Goal: Information Seeking & Learning: Compare options

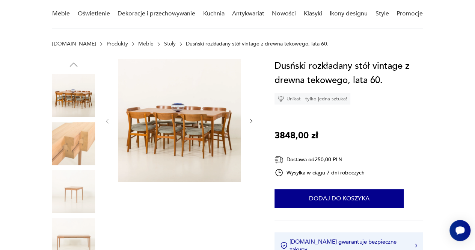
scroll to position [60, 0]
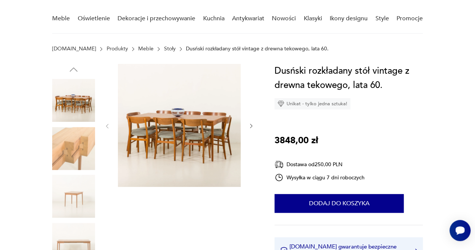
click at [75, 104] on img at bounding box center [73, 100] width 43 height 43
click at [181, 126] on img at bounding box center [179, 125] width 123 height 123
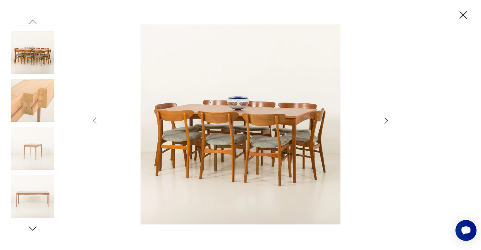
click at [386, 119] on icon "button" at bounding box center [386, 120] width 9 height 9
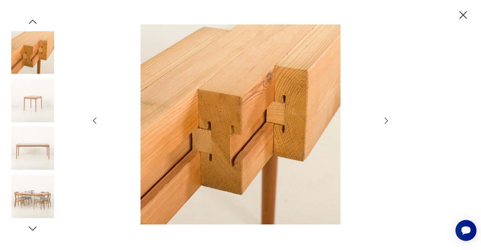
click at [386, 119] on icon "button" at bounding box center [386, 120] width 9 height 9
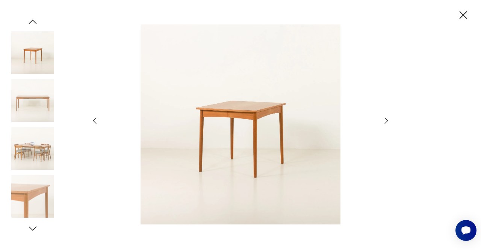
click at [386, 119] on icon "button" at bounding box center [386, 120] width 9 height 9
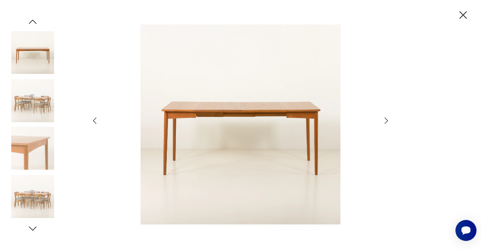
click at [386, 119] on icon "button" at bounding box center [386, 120] width 9 height 9
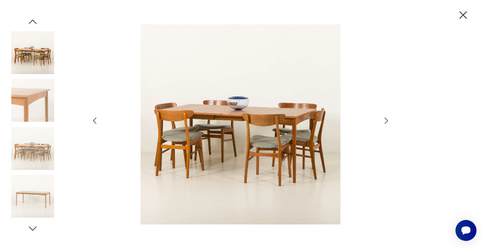
click at [386, 119] on icon "button" at bounding box center [386, 120] width 9 height 9
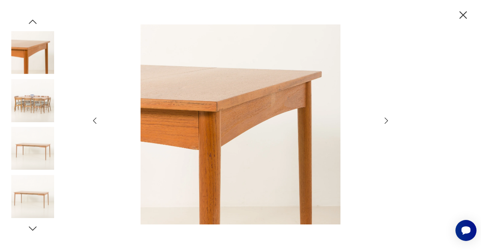
click at [386, 119] on icon "button" at bounding box center [386, 120] width 9 height 9
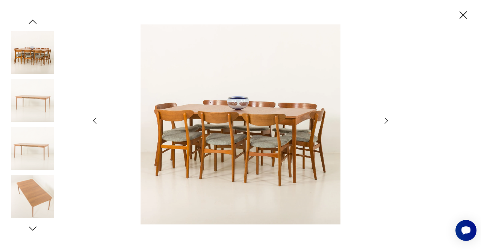
click at [386, 119] on icon "button" at bounding box center [386, 120] width 9 height 9
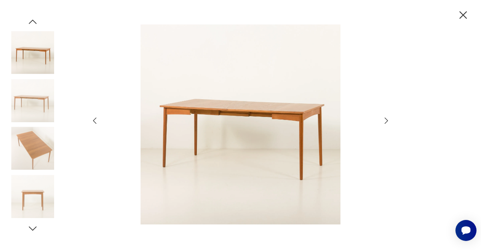
click at [386, 119] on icon "button" at bounding box center [386, 120] width 9 height 9
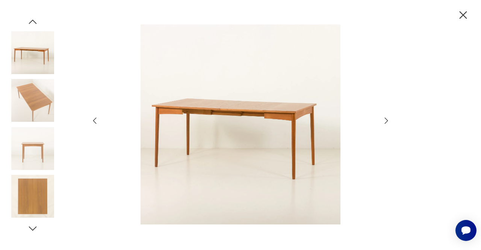
click at [386, 119] on icon "button" at bounding box center [386, 120] width 9 height 9
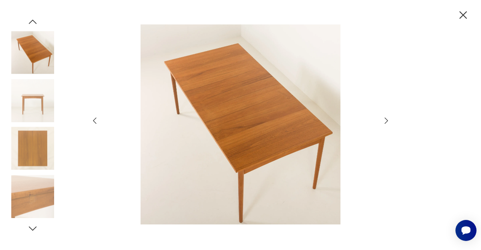
click at [386, 119] on icon "button" at bounding box center [386, 120] width 9 height 9
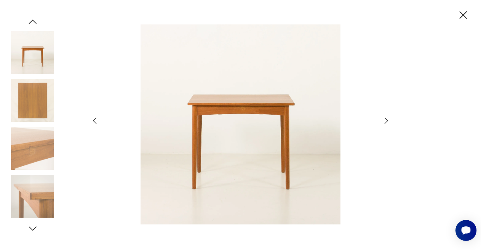
click at [386, 119] on icon "button" at bounding box center [386, 120] width 9 height 9
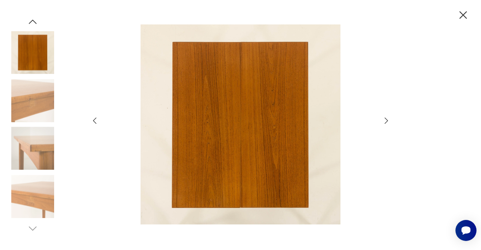
click at [386, 119] on icon "button" at bounding box center [386, 120] width 9 height 9
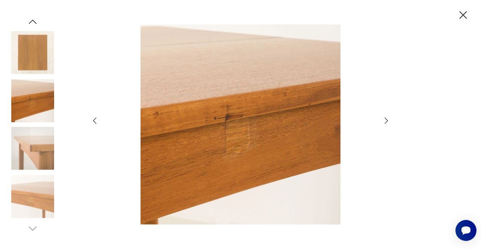
click at [386, 119] on icon "button" at bounding box center [386, 120] width 9 height 9
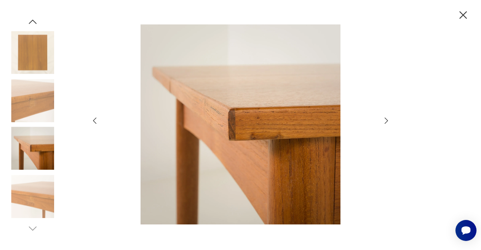
click at [386, 119] on icon "button" at bounding box center [386, 120] width 9 height 9
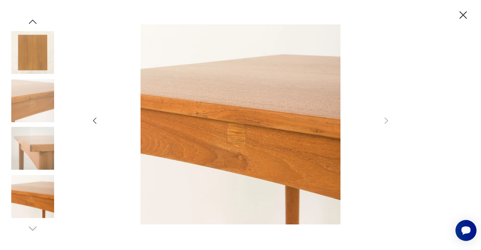
click at [464, 16] on icon "button" at bounding box center [463, 15] width 8 height 8
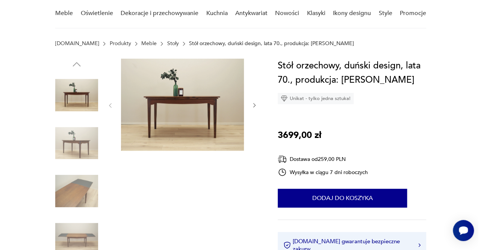
scroll to position [72, 0]
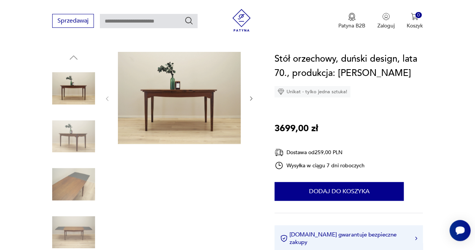
click at [168, 101] on img at bounding box center [179, 98] width 123 height 92
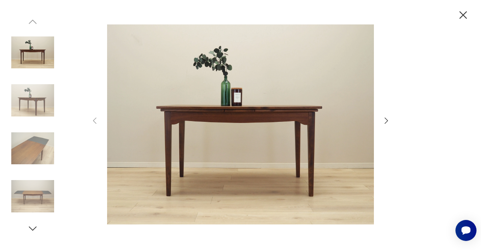
click at [384, 118] on icon "button" at bounding box center [386, 120] width 9 height 9
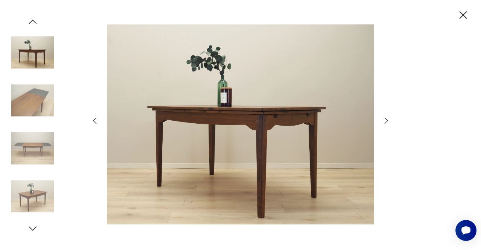
click at [384, 118] on icon "button" at bounding box center [386, 120] width 9 height 9
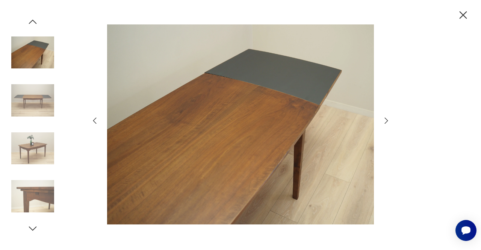
click at [384, 118] on icon "button" at bounding box center [386, 120] width 9 height 9
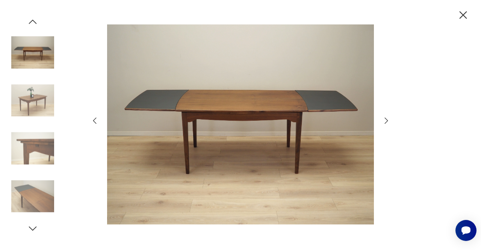
click at [384, 118] on icon "button" at bounding box center [386, 120] width 9 height 9
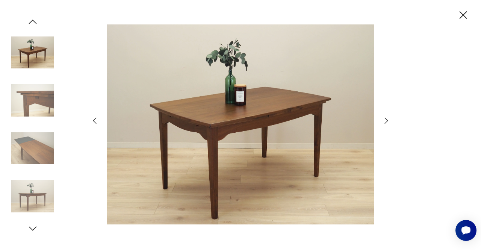
click at [384, 118] on icon "button" at bounding box center [386, 120] width 9 height 9
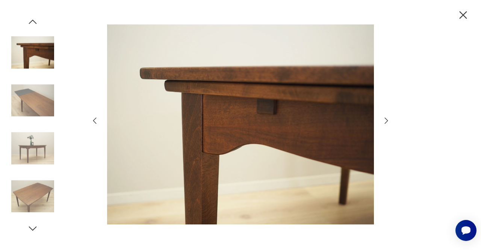
click at [384, 118] on icon "button" at bounding box center [386, 120] width 9 height 9
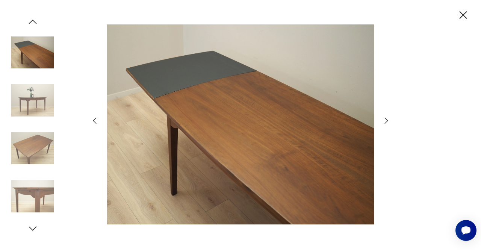
click at [384, 118] on icon "button" at bounding box center [386, 120] width 9 height 9
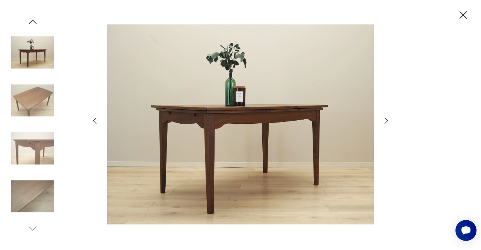
click at [384, 118] on icon "button" at bounding box center [386, 120] width 9 height 9
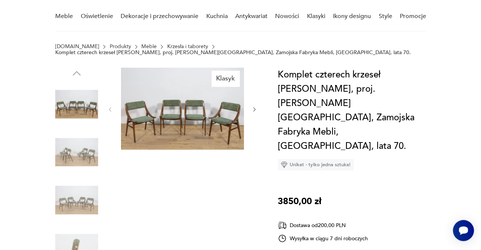
scroll to position [86, 0]
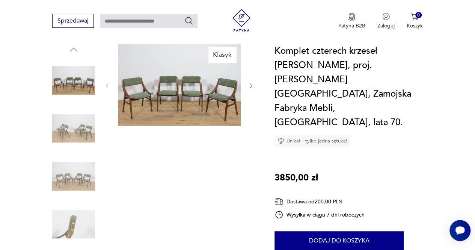
click at [184, 100] on img at bounding box center [179, 85] width 123 height 82
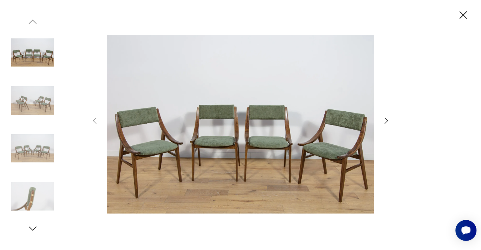
click at [388, 119] on icon "button" at bounding box center [386, 120] width 9 height 9
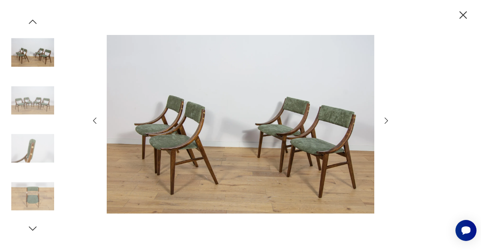
click at [388, 119] on icon "button" at bounding box center [386, 120] width 9 height 9
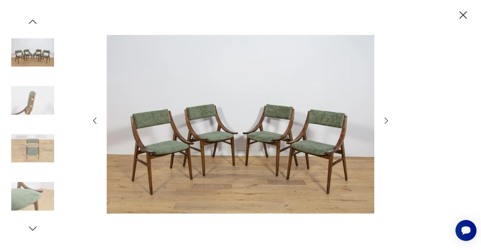
click at [388, 119] on icon "button" at bounding box center [386, 120] width 9 height 9
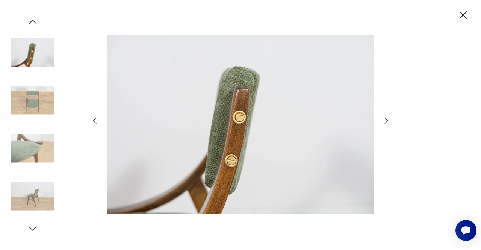
click at [384, 121] on icon "button" at bounding box center [386, 120] width 9 height 9
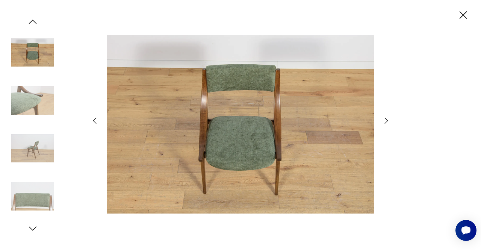
click at [384, 121] on icon "button" at bounding box center [386, 120] width 9 height 9
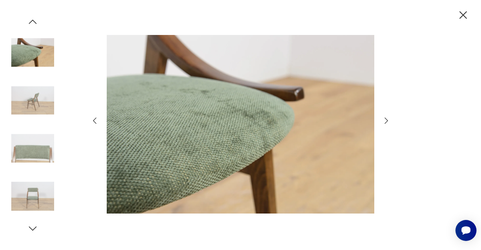
click at [384, 121] on icon "button" at bounding box center [386, 120] width 9 height 9
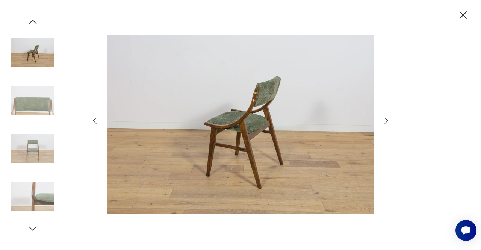
click at [385, 121] on icon "button" at bounding box center [386, 120] width 9 height 9
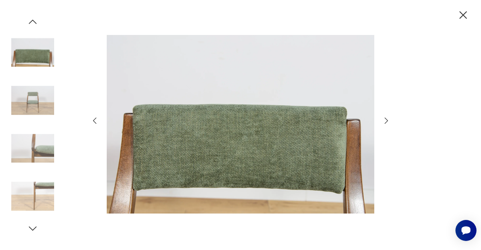
click at [385, 121] on icon "button" at bounding box center [386, 120] width 9 height 9
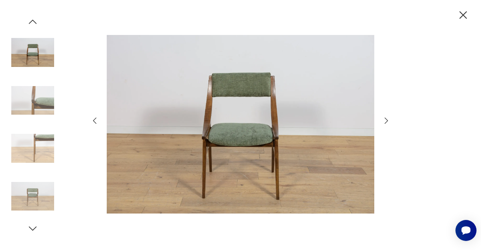
click at [385, 121] on icon "button" at bounding box center [386, 120] width 9 height 9
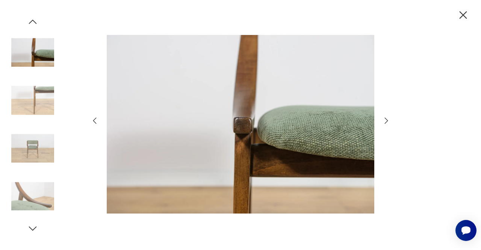
click at [385, 121] on icon "button" at bounding box center [386, 120] width 9 height 9
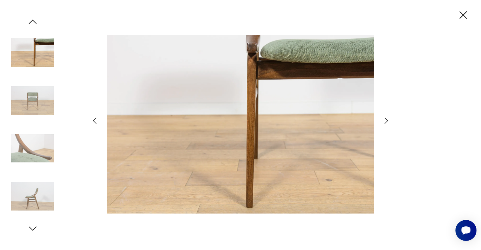
click at [385, 121] on icon "button" at bounding box center [386, 120] width 9 height 9
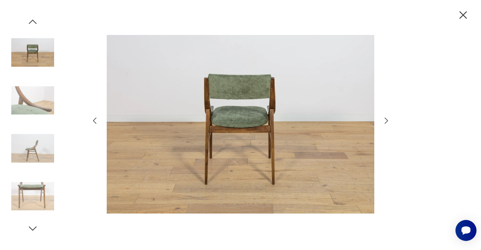
click at [385, 121] on icon "button" at bounding box center [386, 120] width 9 height 9
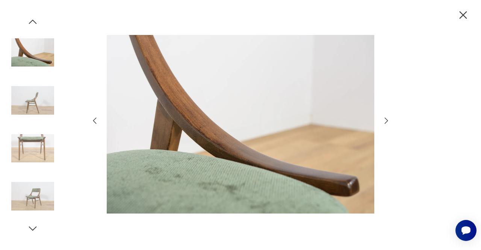
click at [385, 121] on icon "button" at bounding box center [386, 120] width 9 height 9
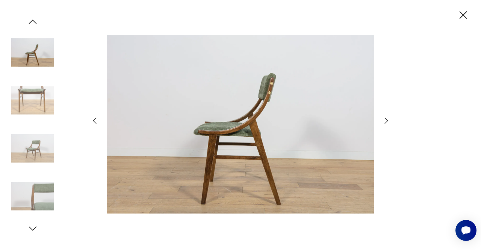
click at [385, 121] on icon "button" at bounding box center [386, 120] width 9 height 9
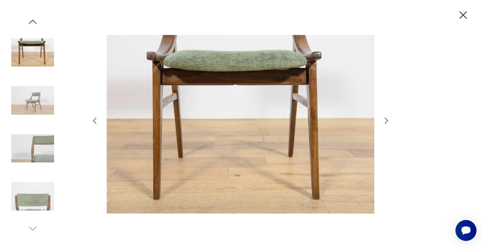
click at [385, 121] on icon "button" at bounding box center [386, 120] width 9 height 9
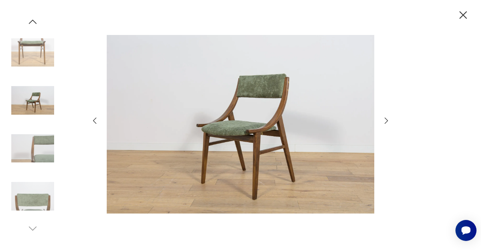
click at [385, 121] on icon "button" at bounding box center [386, 120] width 9 height 9
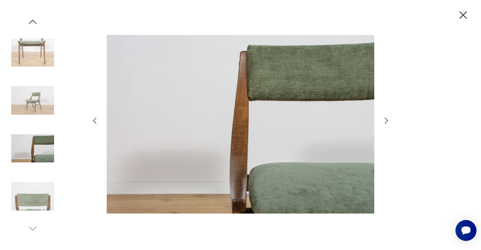
click at [385, 121] on icon "button" at bounding box center [386, 120] width 9 height 9
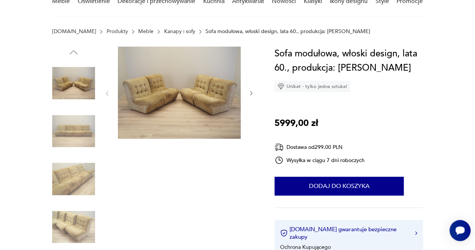
scroll to position [79, 0]
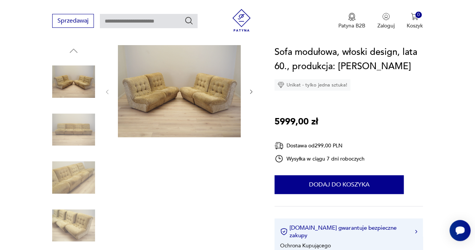
click at [184, 94] on img at bounding box center [179, 91] width 123 height 92
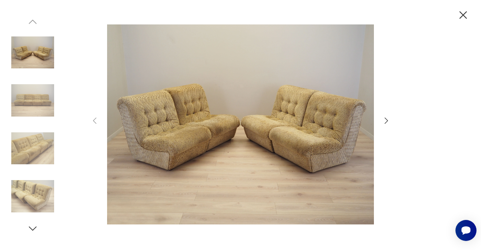
click at [385, 120] on icon "button" at bounding box center [386, 120] width 9 height 9
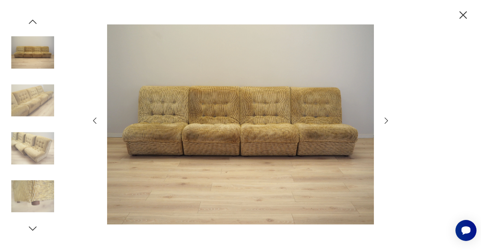
click at [385, 120] on icon "button" at bounding box center [386, 120] width 9 height 9
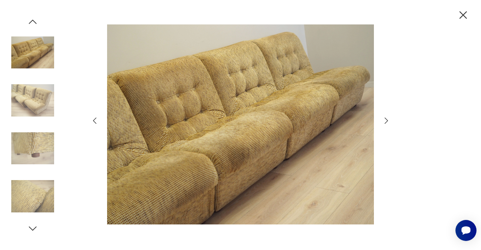
click at [385, 120] on icon "button" at bounding box center [386, 120] width 9 height 9
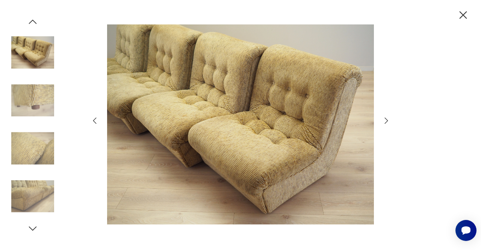
click at [385, 120] on icon "button" at bounding box center [386, 120] width 9 height 9
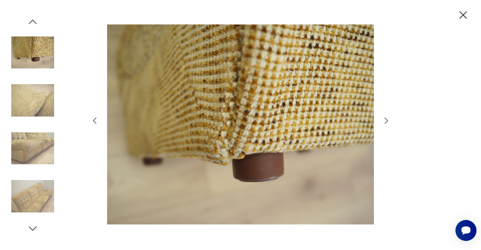
click at [385, 120] on icon "button" at bounding box center [386, 120] width 9 height 9
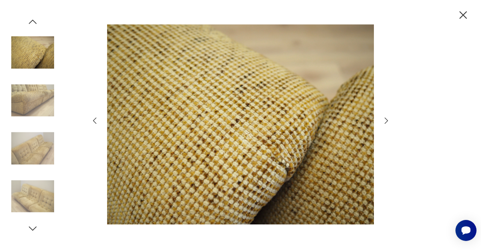
click at [385, 120] on icon "button" at bounding box center [386, 120] width 9 height 9
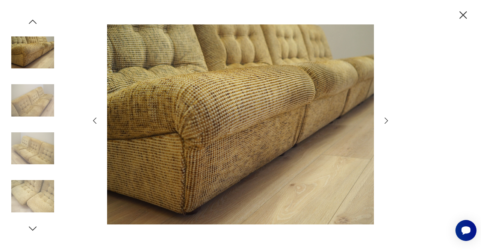
click at [385, 120] on icon "button" at bounding box center [386, 120] width 9 height 9
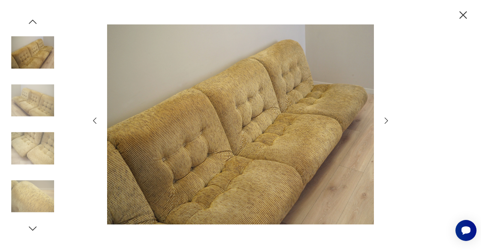
click at [385, 120] on icon "button" at bounding box center [386, 120] width 9 height 9
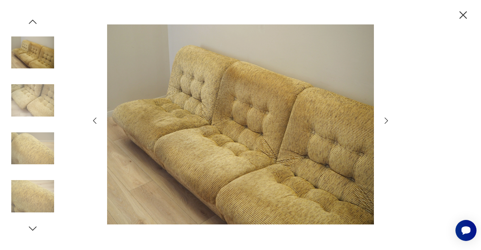
click at [385, 122] on icon "button" at bounding box center [386, 120] width 3 height 6
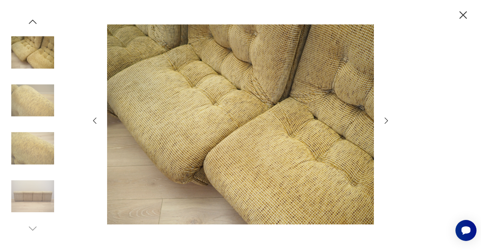
click at [385, 122] on icon "button" at bounding box center [386, 120] width 3 height 6
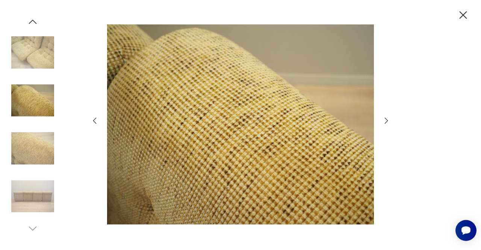
click at [385, 122] on icon "button" at bounding box center [386, 120] width 3 height 6
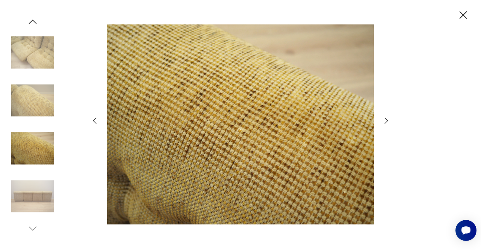
click at [385, 122] on icon "button" at bounding box center [386, 120] width 3 height 6
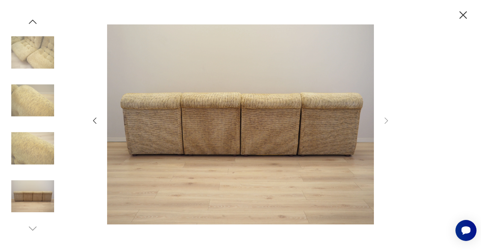
click at [464, 21] on icon "button" at bounding box center [462, 15] width 13 height 13
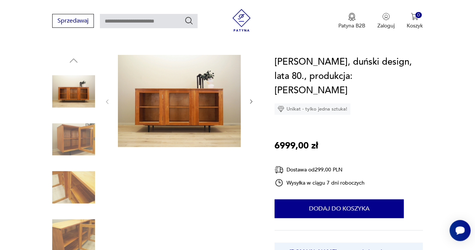
scroll to position [66, 0]
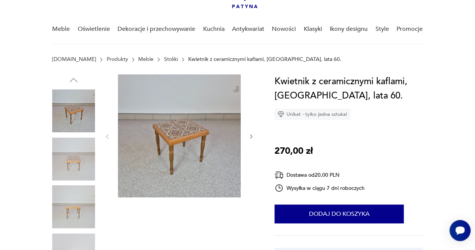
scroll to position [48, 0]
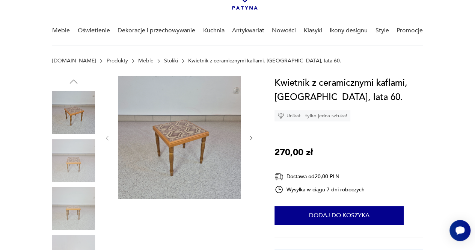
click at [181, 148] on img at bounding box center [179, 137] width 123 height 123
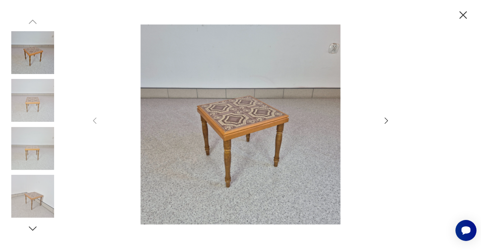
click at [381, 118] on div at bounding box center [240, 124] width 301 height 201
click at [384, 120] on icon "button" at bounding box center [386, 120] width 9 height 9
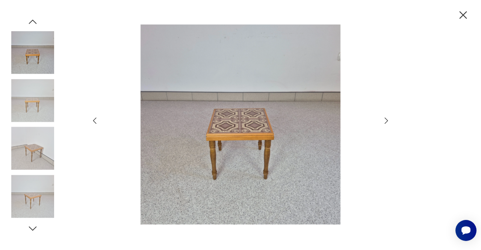
click at [384, 120] on icon "button" at bounding box center [386, 120] width 9 height 9
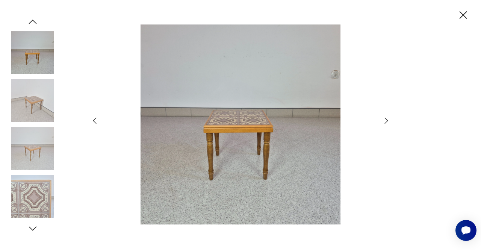
click at [384, 120] on icon "button" at bounding box center [386, 120] width 9 height 9
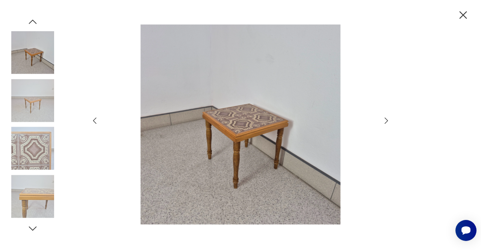
click at [384, 120] on icon "button" at bounding box center [386, 120] width 9 height 9
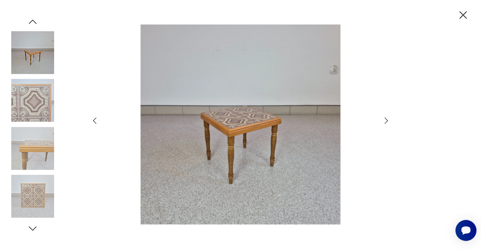
click at [463, 18] on icon "button" at bounding box center [462, 15] width 13 height 13
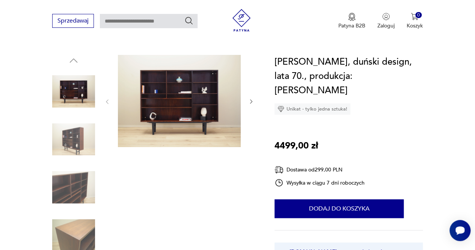
scroll to position [68, 0]
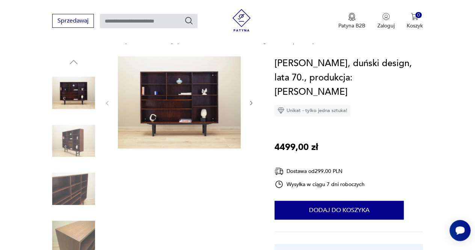
click at [174, 106] on img at bounding box center [179, 102] width 123 height 92
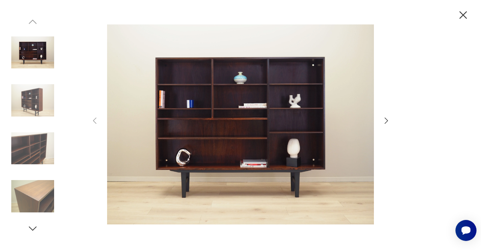
click at [384, 122] on icon "button" at bounding box center [386, 120] width 9 height 9
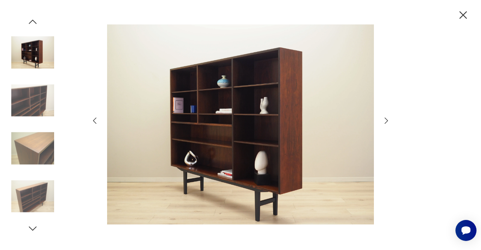
click at [384, 122] on icon "button" at bounding box center [386, 120] width 9 height 9
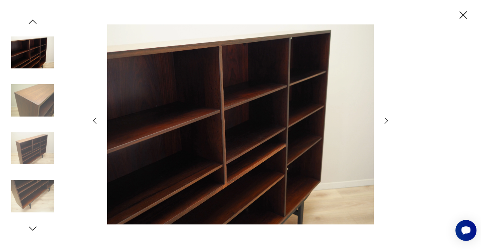
click at [384, 122] on icon "button" at bounding box center [386, 120] width 9 height 9
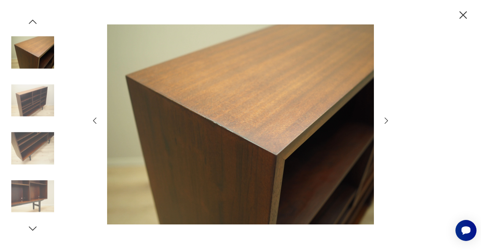
click at [384, 122] on icon "button" at bounding box center [386, 120] width 9 height 9
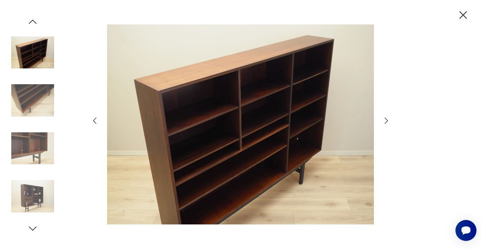
click at [384, 122] on icon "button" at bounding box center [386, 120] width 9 height 9
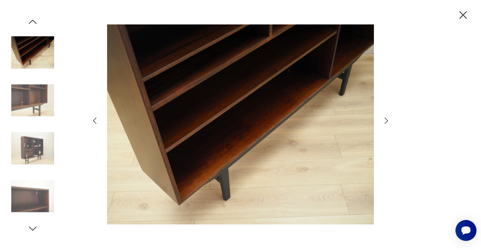
click at [384, 122] on icon "button" at bounding box center [386, 120] width 9 height 9
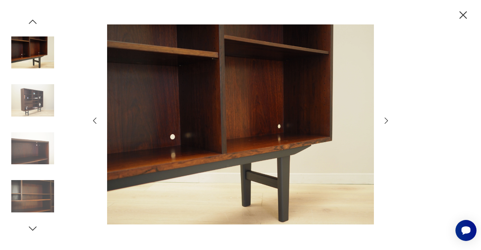
click at [384, 122] on icon "button" at bounding box center [386, 120] width 9 height 9
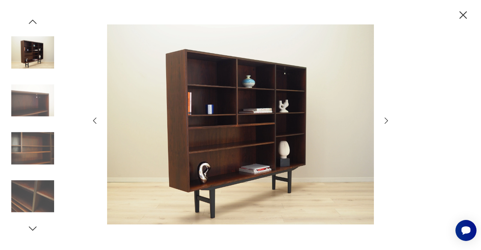
click at [384, 122] on icon "button" at bounding box center [386, 120] width 9 height 9
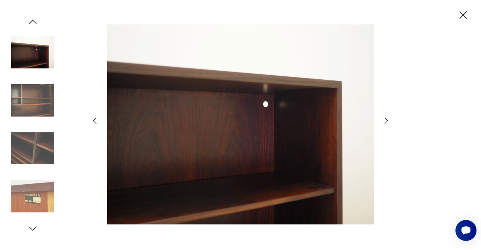
click at [384, 122] on icon "button" at bounding box center [386, 120] width 9 height 9
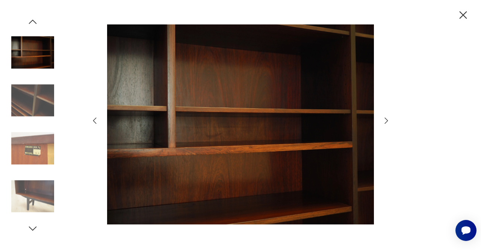
click at [384, 122] on icon "button" at bounding box center [386, 120] width 9 height 9
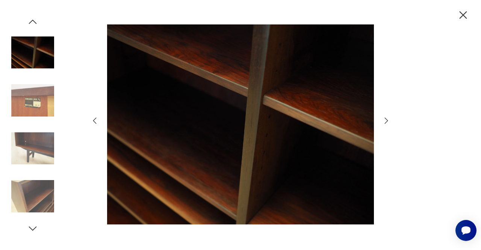
click at [384, 122] on icon "button" at bounding box center [386, 120] width 9 height 9
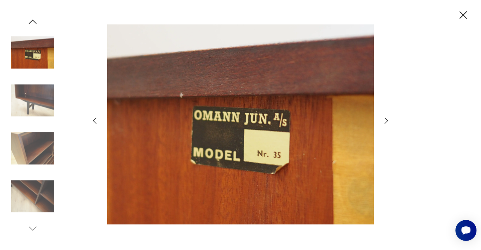
click at [384, 122] on icon "button" at bounding box center [386, 120] width 9 height 9
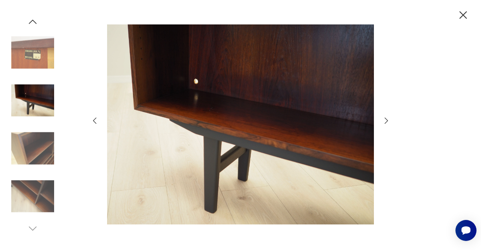
click at [384, 122] on icon "button" at bounding box center [386, 120] width 9 height 9
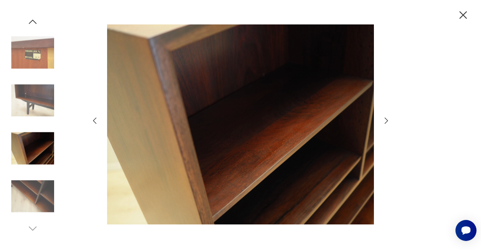
click at [384, 122] on icon "button" at bounding box center [386, 120] width 9 height 9
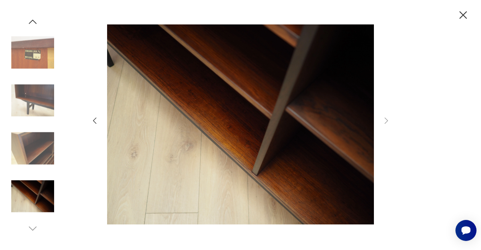
click at [463, 15] on icon "button" at bounding box center [463, 15] width 8 height 8
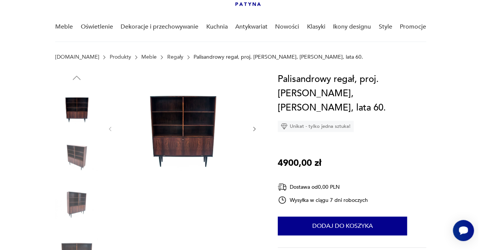
scroll to position [55, 0]
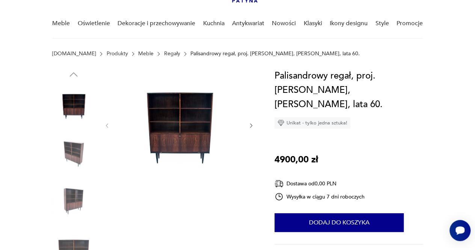
click at [202, 136] on img at bounding box center [179, 125] width 123 height 112
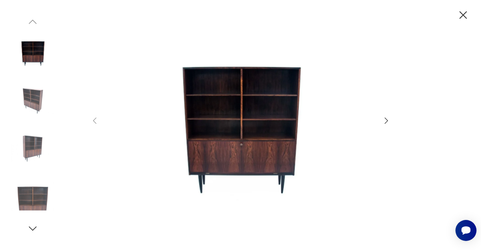
click at [385, 119] on icon "button" at bounding box center [386, 120] width 9 height 9
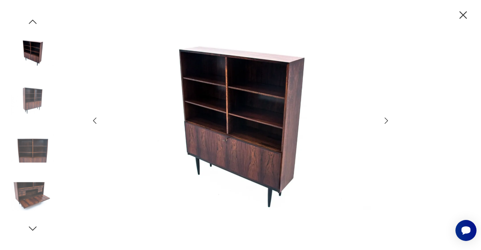
click at [385, 119] on icon "button" at bounding box center [386, 120] width 9 height 9
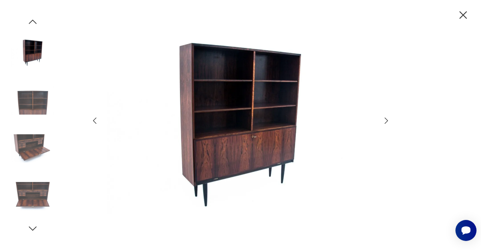
click at [385, 119] on icon "button" at bounding box center [386, 120] width 9 height 9
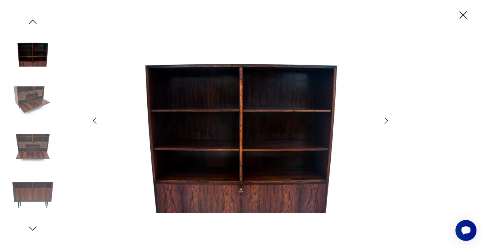
click at [385, 119] on icon "button" at bounding box center [386, 120] width 9 height 9
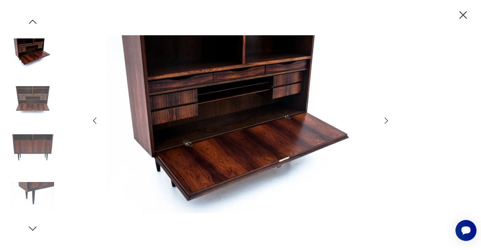
click at [385, 119] on icon "button" at bounding box center [386, 120] width 9 height 9
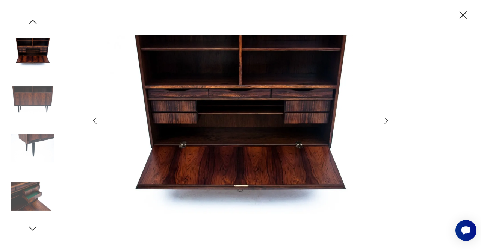
click at [385, 119] on icon "button" at bounding box center [386, 120] width 9 height 9
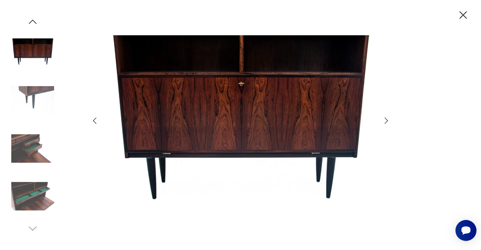
click at [385, 119] on icon "button" at bounding box center [386, 120] width 9 height 9
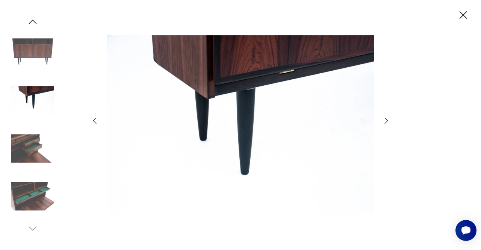
click at [385, 119] on icon "button" at bounding box center [386, 120] width 9 height 9
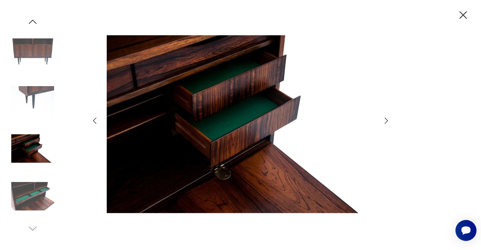
click at [385, 119] on icon "button" at bounding box center [386, 120] width 9 height 9
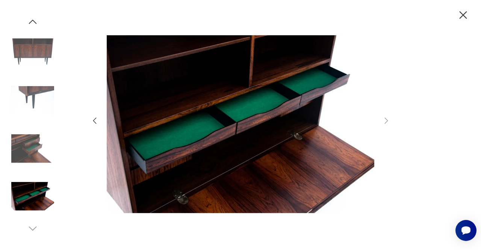
click at [383, 115] on div at bounding box center [240, 124] width 301 height 201
click at [95, 119] on icon "button" at bounding box center [94, 120] width 3 height 6
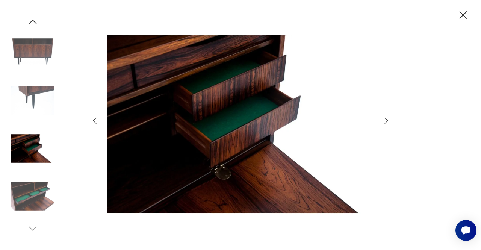
click at [95, 119] on icon "button" at bounding box center [94, 120] width 3 height 6
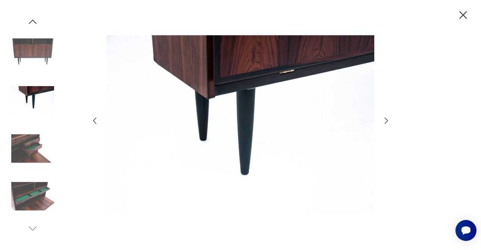
click at [95, 119] on icon "button" at bounding box center [94, 120] width 3 height 6
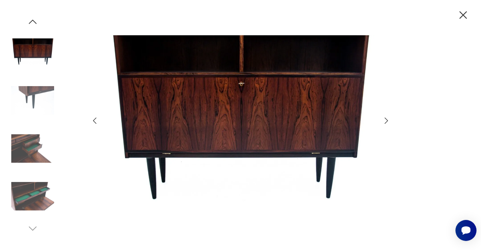
click at [95, 119] on icon "button" at bounding box center [94, 120] width 3 height 6
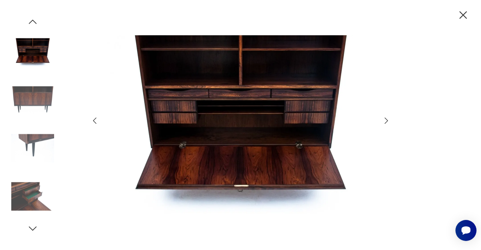
click at [95, 119] on icon "button" at bounding box center [94, 120] width 3 height 6
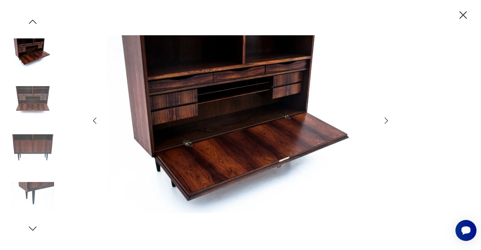
click at [95, 119] on icon "button" at bounding box center [94, 120] width 3 height 6
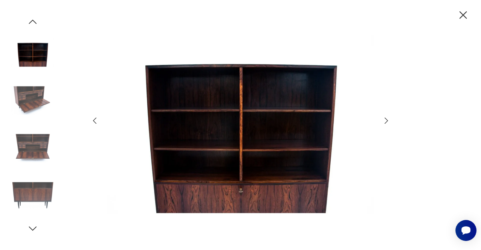
click at [95, 119] on icon "button" at bounding box center [94, 120] width 3 height 6
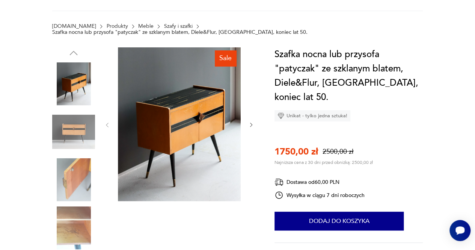
scroll to position [91, 0]
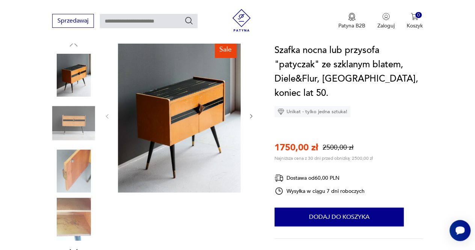
click at [72, 245] on icon "button" at bounding box center [73, 250] width 11 height 11
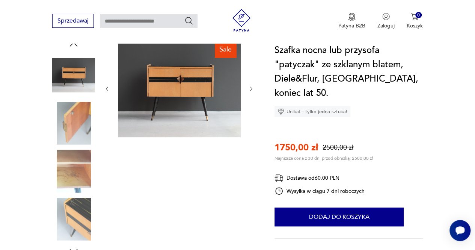
click at [72, 245] on icon "button" at bounding box center [73, 250] width 11 height 11
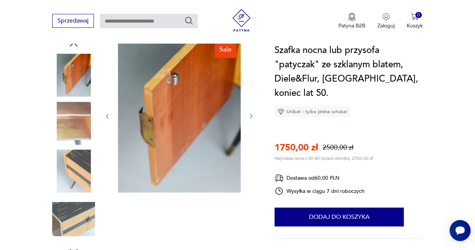
click at [72, 245] on icon "button" at bounding box center [73, 250] width 11 height 11
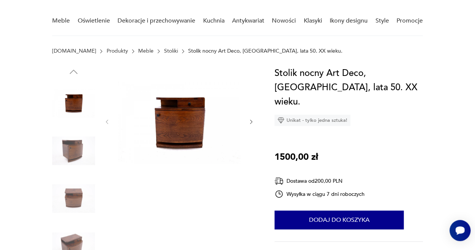
scroll to position [63, 0]
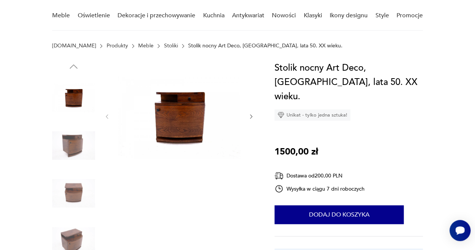
click at [169, 120] on img at bounding box center [179, 116] width 123 height 110
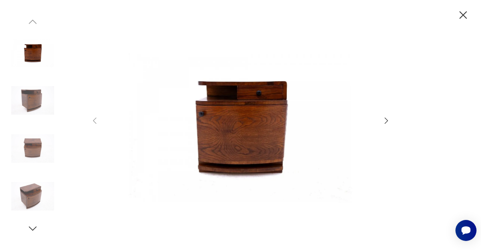
click at [386, 119] on icon "button" at bounding box center [386, 120] width 3 height 6
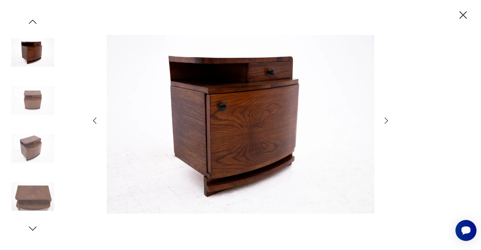
click at [386, 119] on icon "button" at bounding box center [386, 120] width 3 height 6
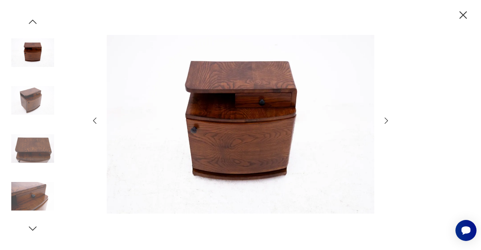
click at [386, 119] on icon "button" at bounding box center [386, 120] width 3 height 6
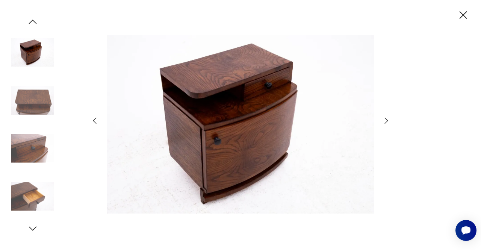
click at [386, 119] on icon "button" at bounding box center [386, 120] width 3 height 6
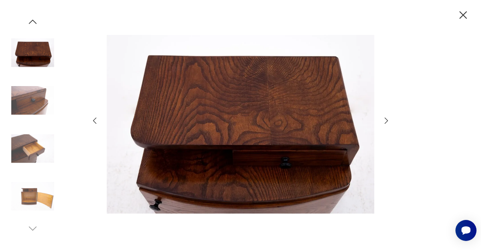
click at [386, 119] on icon "button" at bounding box center [386, 120] width 3 height 6
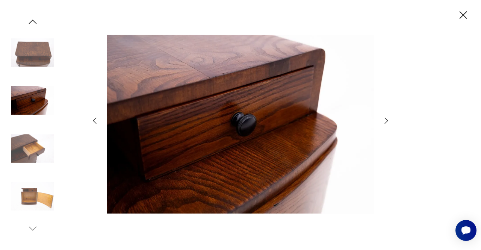
click at [386, 119] on icon "button" at bounding box center [386, 120] width 3 height 6
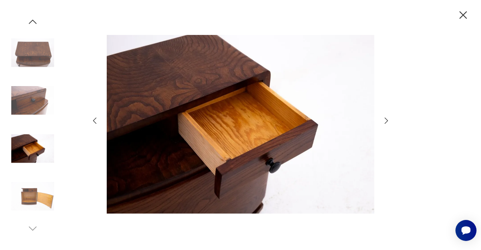
click at [386, 119] on icon "button" at bounding box center [386, 120] width 3 height 6
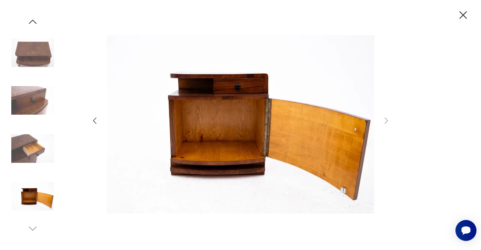
click at [94, 121] on icon "button" at bounding box center [94, 120] width 3 height 6
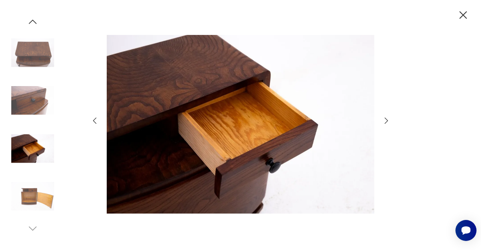
click at [94, 121] on icon "button" at bounding box center [94, 120] width 3 height 6
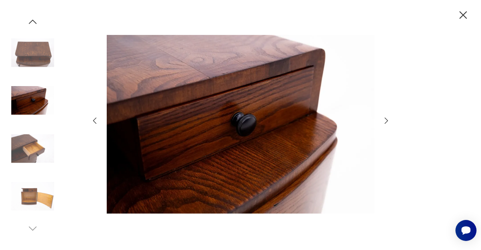
click at [94, 121] on icon "button" at bounding box center [94, 120] width 3 height 6
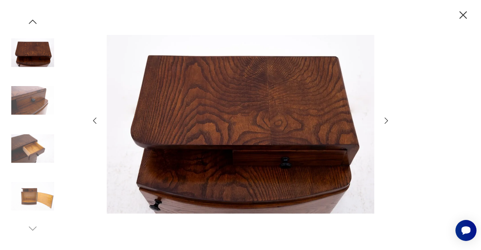
click at [94, 121] on icon "button" at bounding box center [94, 120] width 3 height 6
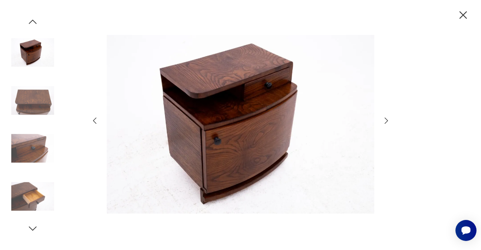
click at [94, 121] on icon "button" at bounding box center [94, 120] width 3 height 6
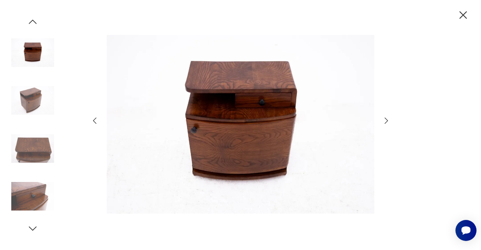
click at [94, 121] on icon "button" at bounding box center [94, 120] width 3 height 6
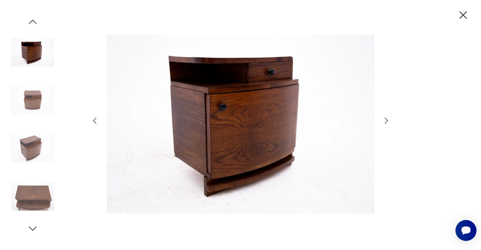
click at [94, 121] on icon "button" at bounding box center [94, 120] width 3 height 6
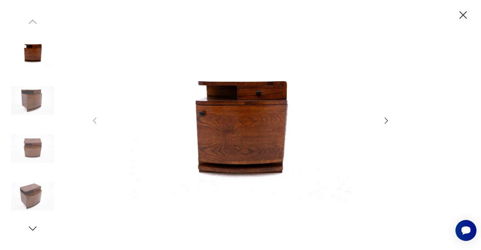
click at [466, 17] on icon "button" at bounding box center [462, 15] width 13 height 13
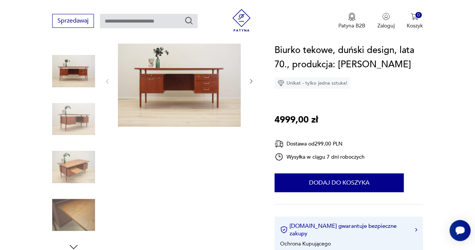
scroll to position [84, 0]
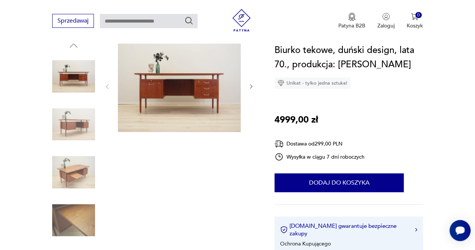
click at [186, 83] on img at bounding box center [179, 86] width 123 height 92
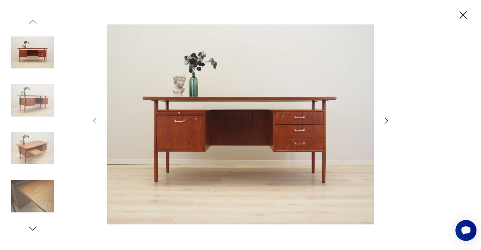
click at [383, 120] on icon "button" at bounding box center [386, 120] width 9 height 9
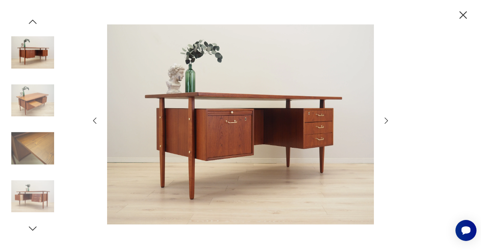
click at [383, 120] on icon "button" at bounding box center [386, 120] width 9 height 9
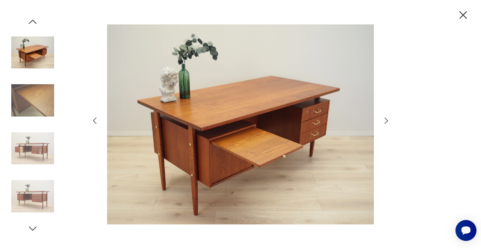
click at [383, 120] on icon "button" at bounding box center [386, 120] width 9 height 9
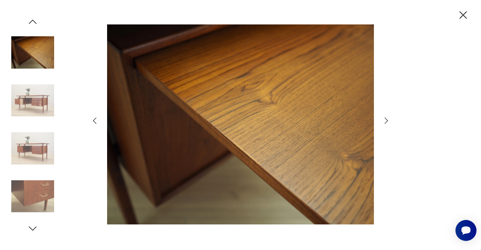
click at [383, 120] on icon "button" at bounding box center [386, 120] width 9 height 9
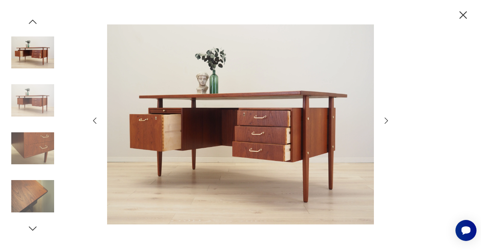
click at [385, 120] on icon "button" at bounding box center [386, 120] width 9 height 9
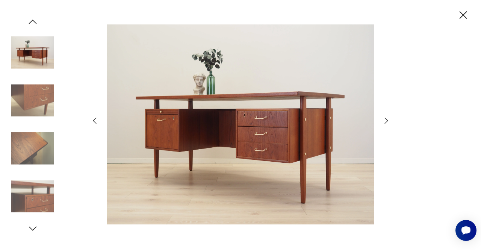
click at [385, 120] on icon "button" at bounding box center [386, 120] width 9 height 9
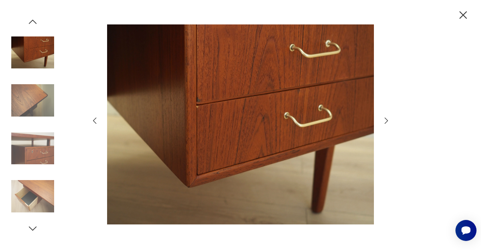
click at [385, 120] on icon "button" at bounding box center [386, 120] width 9 height 9
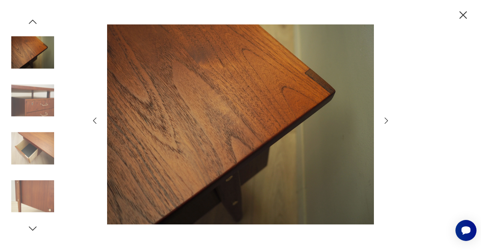
click at [385, 120] on icon "button" at bounding box center [386, 120] width 9 height 9
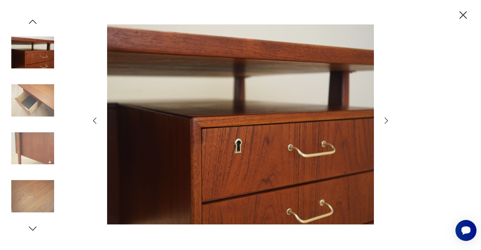
click at [385, 120] on icon "button" at bounding box center [386, 120] width 9 height 9
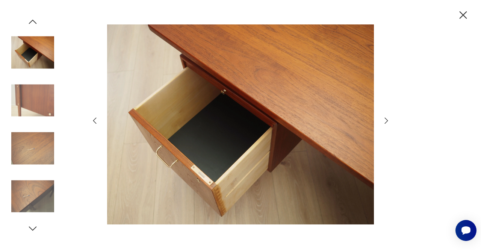
click at [385, 120] on icon "button" at bounding box center [386, 120] width 9 height 9
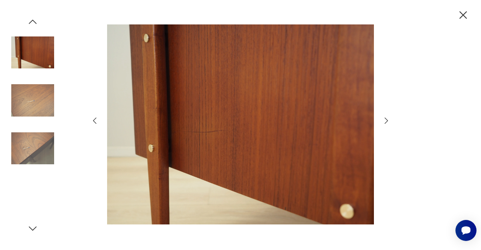
click at [385, 120] on icon "button" at bounding box center [386, 120] width 9 height 9
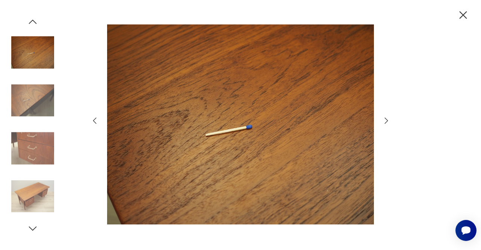
click at [385, 120] on icon "button" at bounding box center [386, 120] width 9 height 9
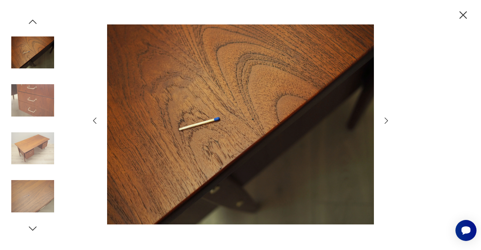
click at [385, 120] on icon "button" at bounding box center [386, 120] width 9 height 9
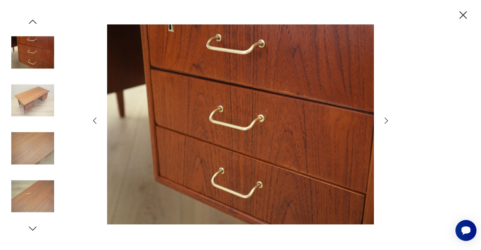
click at [385, 120] on icon "button" at bounding box center [386, 120] width 9 height 9
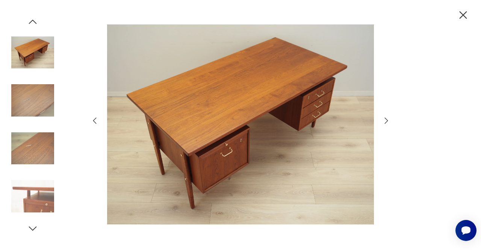
click at [385, 120] on icon "button" at bounding box center [386, 120] width 9 height 9
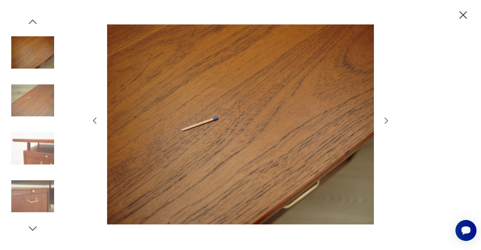
click at [385, 120] on icon "button" at bounding box center [386, 120] width 9 height 9
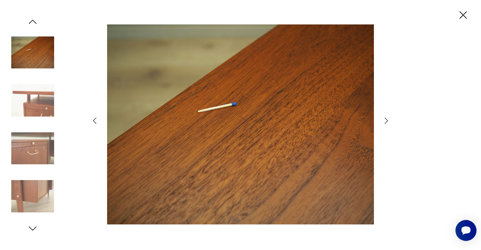
click at [385, 120] on icon "button" at bounding box center [386, 120] width 9 height 9
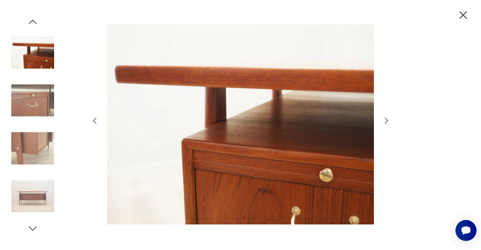
click at [385, 120] on icon "button" at bounding box center [386, 120] width 9 height 9
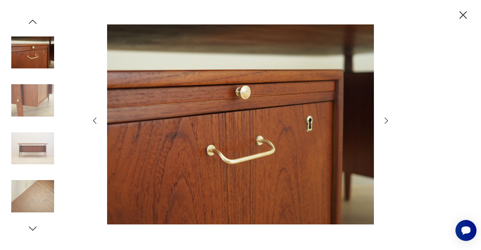
click at [385, 120] on icon "button" at bounding box center [386, 120] width 9 height 9
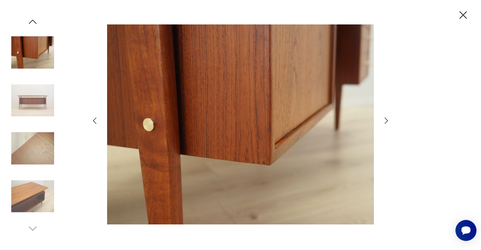
click at [35, 19] on icon "button" at bounding box center [32, 21] width 11 height 11
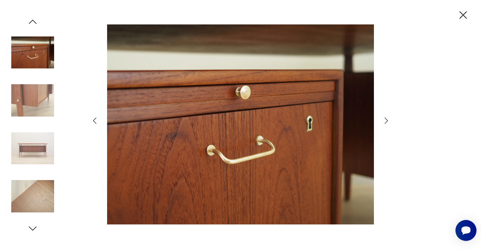
click at [31, 19] on icon "button" at bounding box center [32, 21] width 11 height 11
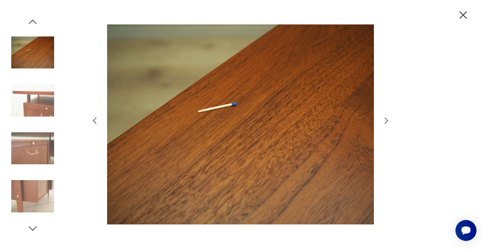
click at [31, 19] on icon "button" at bounding box center [32, 21] width 11 height 11
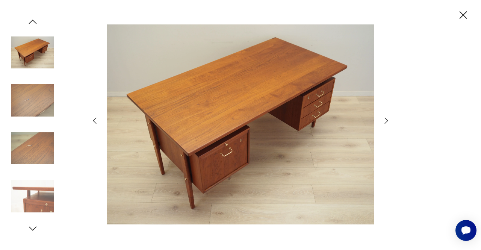
click at [31, 19] on icon "button" at bounding box center [32, 21] width 11 height 11
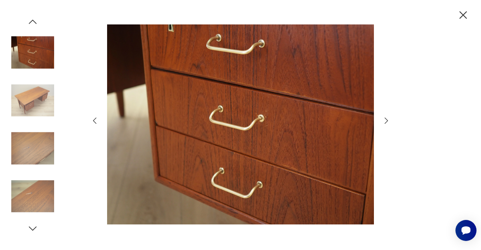
click at [31, 19] on icon "button" at bounding box center [32, 21] width 11 height 11
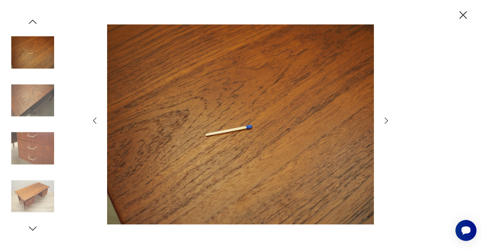
click at [31, 19] on icon "button" at bounding box center [32, 21] width 11 height 11
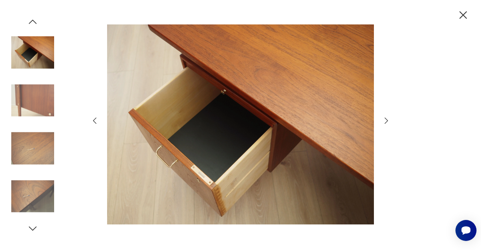
click at [31, 19] on icon "button" at bounding box center [32, 21] width 11 height 11
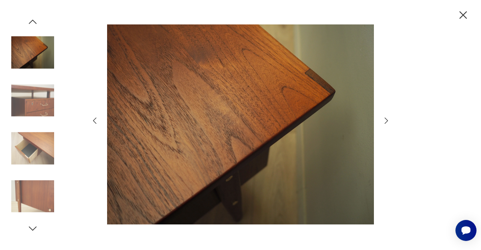
click at [31, 19] on icon "button" at bounding box center [32, 21] width 11 height 11
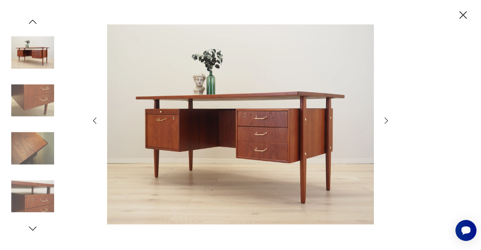
click at [31, 19] on icon "button" at bounding box center [32, 21] width 11 height 11
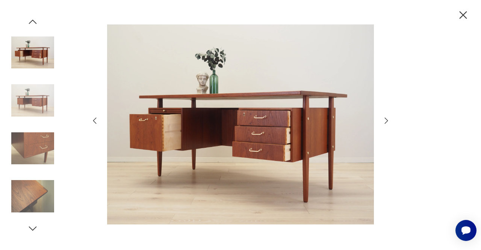
click at [31, 19] on icon "button" at bounding box center [32, 21] width 11 height 11
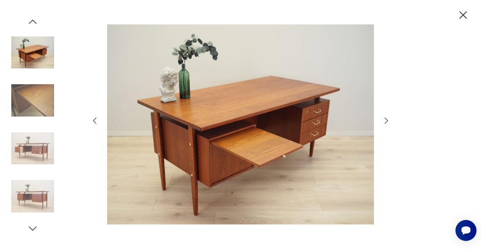
click at [31, 19] on icon "button" at bounding box center [32, 21] width 11 height 11
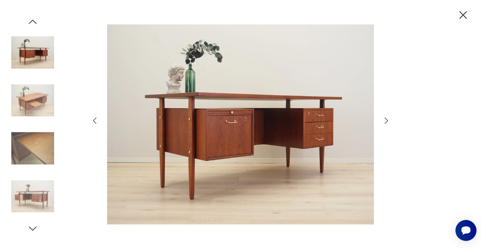
click at [31, 19] on icon "button" at bounding box center [32, 21] width 11 height 11
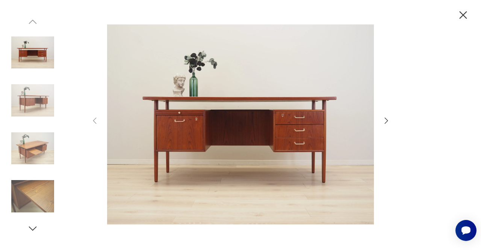
click at [31, 54] on img at bounding box center [32, 52] width 43 height 43
click at [35, 230] on icon "button" at bounding box center [32, 228] width 11 height 11
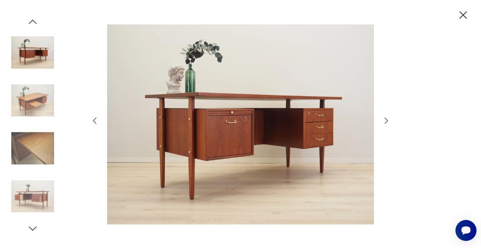
click at [35, 230] on icon "button" at bounding box center [32, 228] width 11 height 11
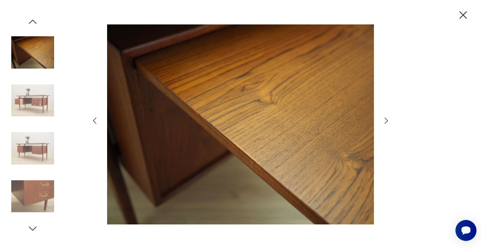
click at [35, 230] on icon "button" at bounding box center [32, 228] width 11 height 11
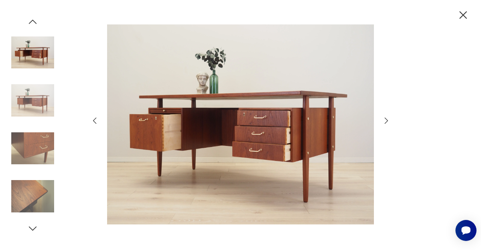
click at [35, 230] on icon "button" at bounding box center [32, 228] width 11 height 11
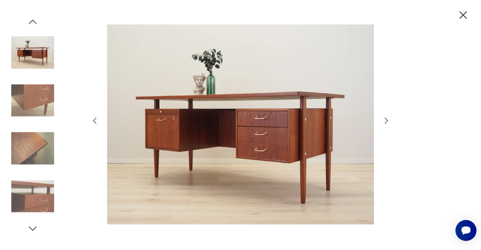
click at [41, 95] on img at bounding box center [32, 100] width 43 height 43
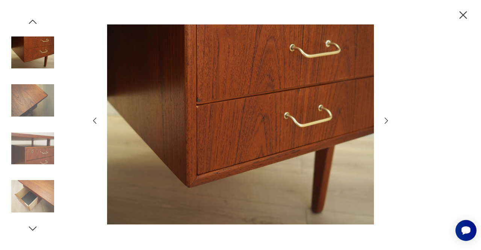
click at [464, 17] on icon "button" at bounding box center [462, 15] width 13 height 13
